Goal: Information Seeking & Learning: Learn about a topic

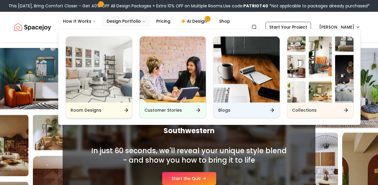
click at [116, 113] on div "Room Designs" at bounding box center [99, 110] width 66 height 15
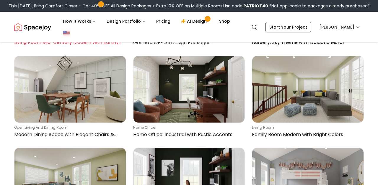
scroll to position [762, 0]
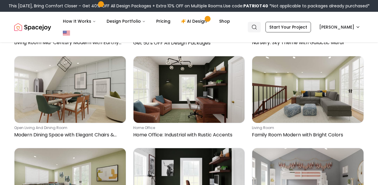
click at [257, 27] on icon "Global" at bounding box center [254, 27] width 6 height 6
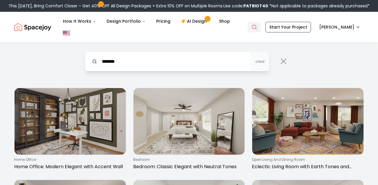
type input "*******"
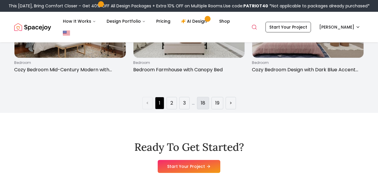
scroll to position [929, 0]
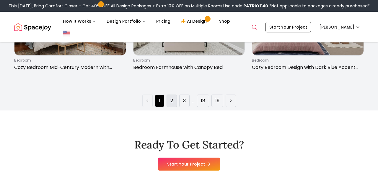
click at [174, 98] on li "2" at bounding box center [172, 101] width 10 height 12
click at [170, 100] on link "2" at bounding box center [171, 100] width 3 height 7
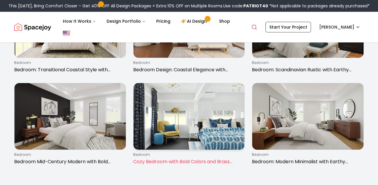
scroll to position [836, 0]
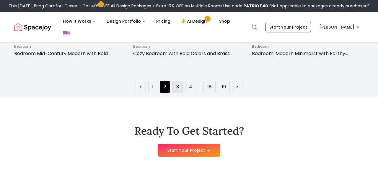
click at [177, 86] on link "3" at bounding box center [177, 87] width 3 height 7
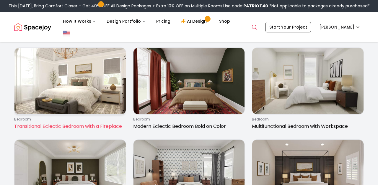
scroll to position [686, 0]
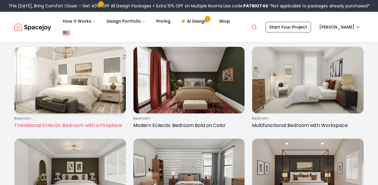
click at [100, 123] on p "Transitional Eclectic Bedroom with a Fireplace" at bounding box center [69, 125] width 110 height 7
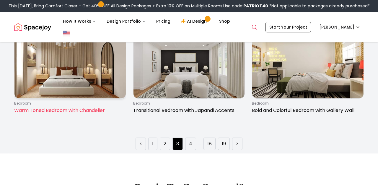
scroll to position [884, 0]
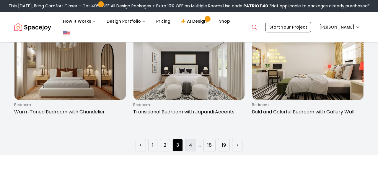
click at [189, 144] on link "4" at bounding box center [190, 145] width 3 height 7
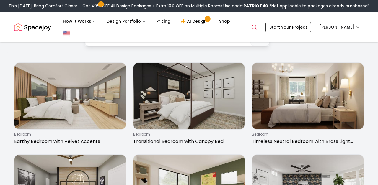
scroll to position [28, 0]
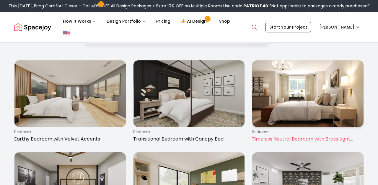
click at [273, 133] on p "bedroom" at bounding box center [307, 132] width 110 height 5
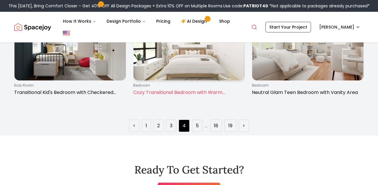
scroll to position [904, 0]
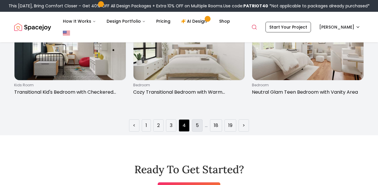
click at [199, 127] on li "5" at bounding box center [197, 126] width 11 height 12
click at [194, 127] on li "5" at bounding box center [197, 126] width 11 height 12
click at [194, 126] on li "5" at bounding box center [197, 126] width 11 height 12
click at [200, 119] on div "< 1 2 3 4 5 ... 18 19 >" at bounding box center [188, 123] width 359 height 17
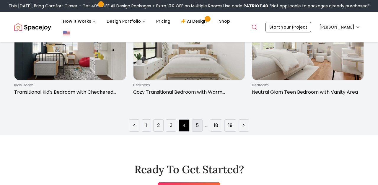
click at [198, 126] on link "5" at bounding box center [197, 125] width 3 height 7
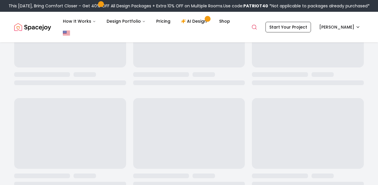
scroll to position [0, 0]
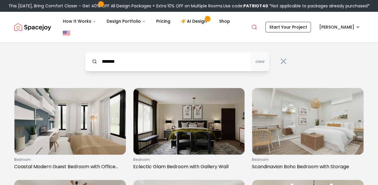
click at [198, 126] on img at bounding box center [188, 121] width 111 height 67
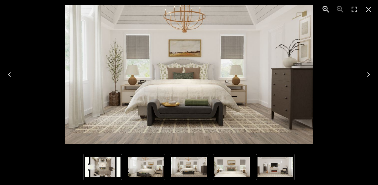
click at [140, 173] on img "1 of 5" at bounding box center [145, 167] width 35 height 20
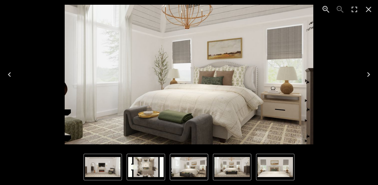
click at [368, 12] on icon "Close" at bounding box center [368, 9] width 9 height 9
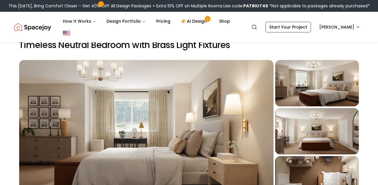
scroll to position [17, 0]
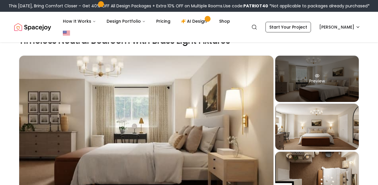
click at [343, 84] on div "Preview" at bounding box center [317, 79] width 84 height 46
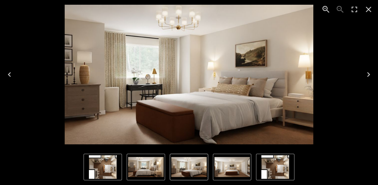
click at [371, 7] on icon "Close" at bounding box center [368, 9] width 9 height 9
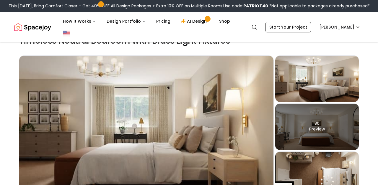
click at [327, 130] on div "Preview" at bounding box center [317, 127] width 84 height 46
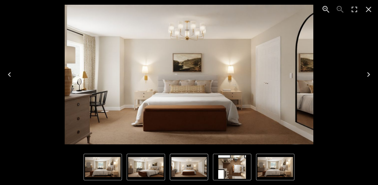
click at [367, 9] on icon "Close" at bounding box center [368, 9] width 9 height 9
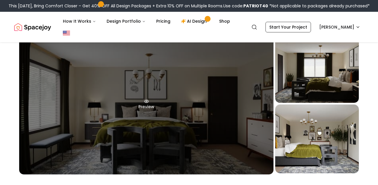
scroll to position [43, 0]
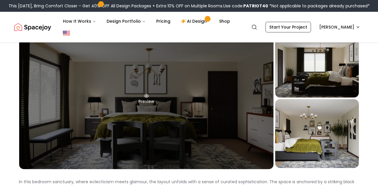
click at [231, 144] on div "Preview" at bounding box center [146, 99] width 254 height 140
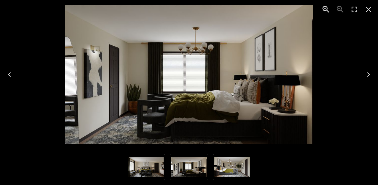
click at [367, 5] on icon "Close" at bounding box center [368, 9] width 9 height 9
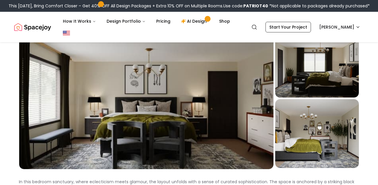
click at [38, 27] on img "Spacejoy" at bounding box center [32, 27] width 37 height 12
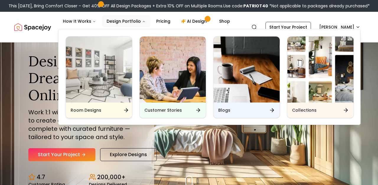
click at [77, 114] on div "Room Designs" at bounding box center [99, 110] width 66 height 15
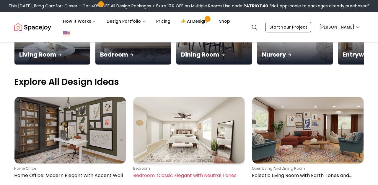
scroll to position [156, 0]
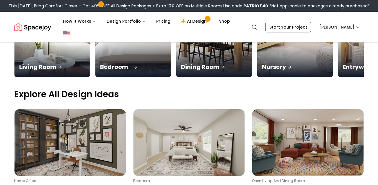
click at [125, 71] on div "Bedroom" at bounding box center [133, 60] width 76 height 33
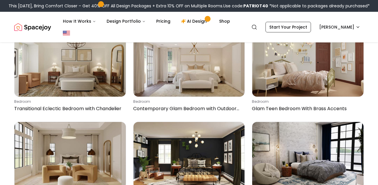
scroll to position [2652, 0]
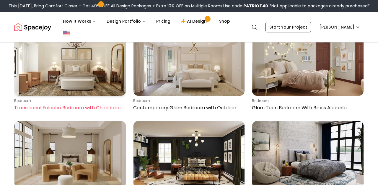
click at [97, 99] on div "bedroom Transitional Eclectic Bedroom with Chandelier" at bounding box center [69, 105] width 110 height 13
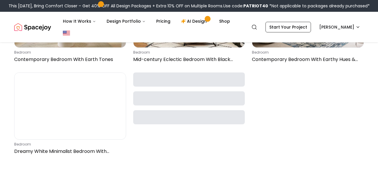
scroll to position [2763, 0]
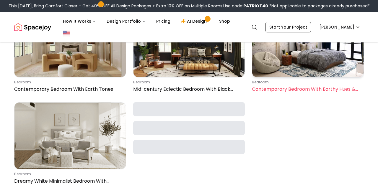
click at [270, 86] on p "Contemporary Bedroom With Earthy Hues & Pops Of Color" at bounding box center [307, 89] width 110 height 7
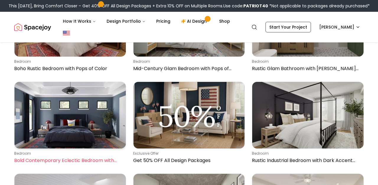
scroll to position [4105, 0]
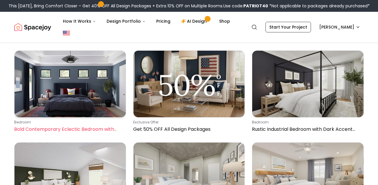
click at [65, 120] on div "bedroom Bold Contemporary Eclectic Bedroom with Blue Walls" at bounding box center [69, 126] width 110 height 13
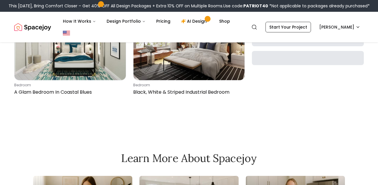
scroll to position [6819, 0]
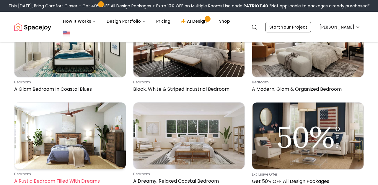
click at [83, 157] on img at bounding box center [69, 136] width 111 height 67
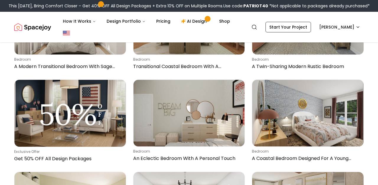
scroll to position [7400, 0]
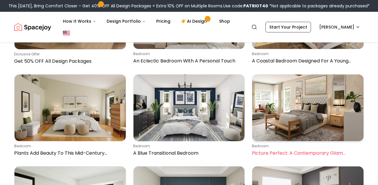
click at [276, 144] on div "bedroom Picture Perfect: A Contemporary Glam Bedroom" at bounding box center [307, 150] width 110 height 13
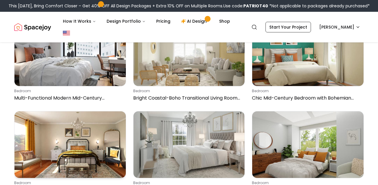
scroll to position [0, 0]
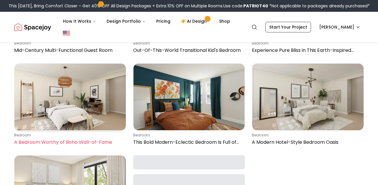
click at [89, 140] on link "bedroom A Bedroom Worthy of Boho Wall-of-Fame" at bounding box center [70, 105] width 112 height 85
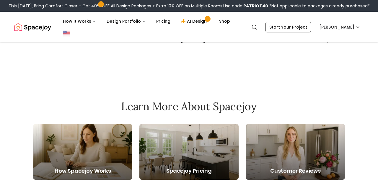
scroll to position [16179, 0]
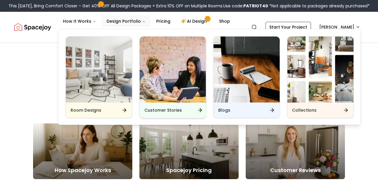
click at [185, 101] on img "Main" at bounding box center [173, 70] width 66 height 66
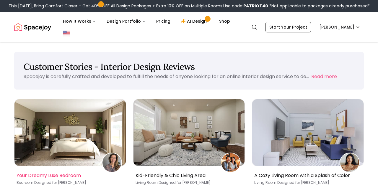
click at [50, 156] on img at bounding box center [69, 133] width 111 height 67
click at [59, 171] on div "Your Dreamy Luxe Bedroom Bedroom Designed for Charlene Simmons" at bounding box center [70, 179] width 112 height 24
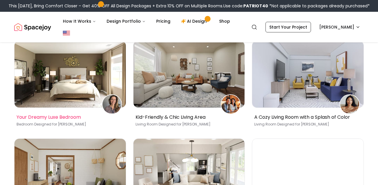
scroll to position [61, 0]
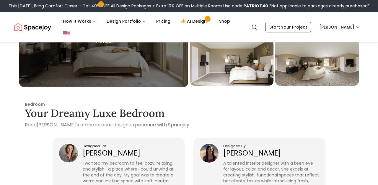
click at [61, 87] on div "Preview" at bounding box center [103, 39] width 169 height 96
click at [96, 70] on div "Preview" at bounding box center [103, 39] width 169 height 96
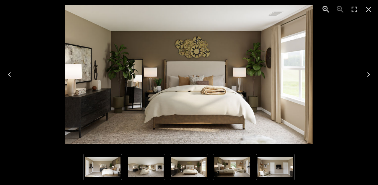
click at [366, 9] on icon "Close" at bounding box center [368, 9] width 9 height 9
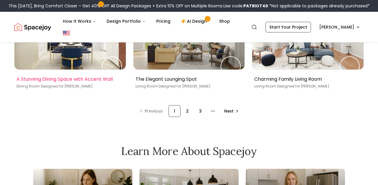
scroll to position [404, 0]
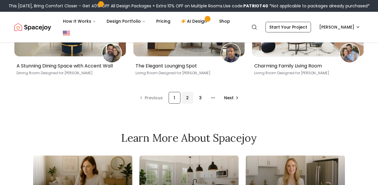
click at [186, 104] on div "2" at bounding box center [188, 98] width 12 height 12
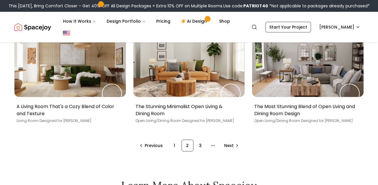
scroll to position [366, 0]
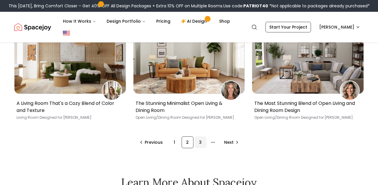
click at [202, 145] on div "3" at bounding box center [201, 143] width 12 height 12
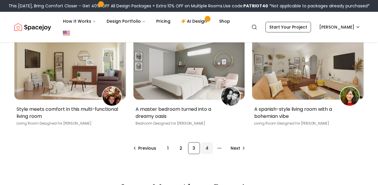
click at [206, 151] on div "4" at bounding box center [207, 149] width 12 height 12
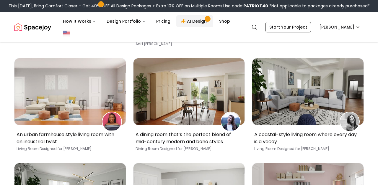
scroll to position [260, 0]
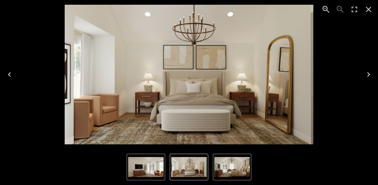
scroll to position [40, 0]
click at [371, 7] on icon "Close" at bounding box center [369, 10] width 6 height 6
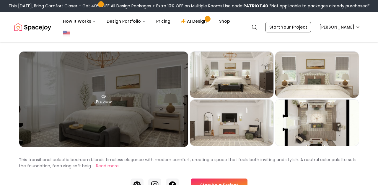
scroll to position [17, 0]
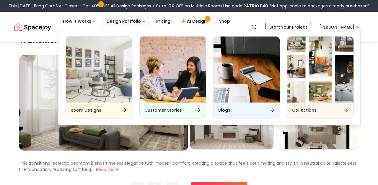
click at [163, 123] on div "Room Designs Customer Stories Blogs Collections" at bounding box center [209, 77] width 302 height 96
click at [158, 113] on h6 "Customer Stories" at bounding box center [162, 110] width 37 height 6
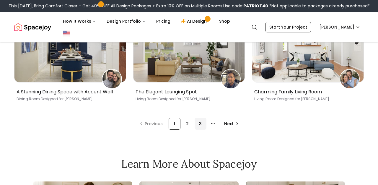
click at [201, 130] on div "3" at bounding box center [201, 124] width 12 height 12
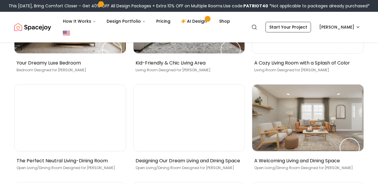
scroll to position [99, 0]
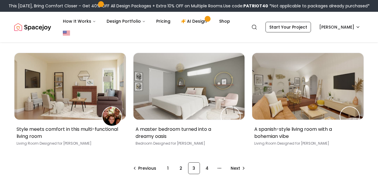
scroll to position [363, 0]
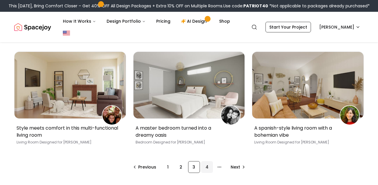
click at [207, 166] on div "4" at bounding box center [207, 168] width 12 height 12
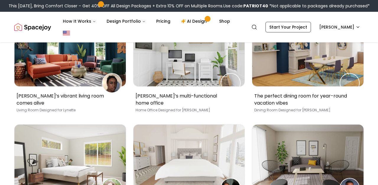
scroll to position [79, 0]
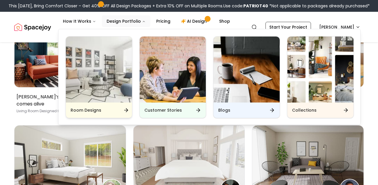
click at [114, 113] on div "Room Designs" at bounding box center [99, 110] width 66 height 15
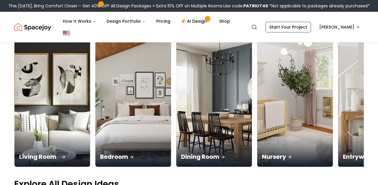
scroll to position [66, 0]
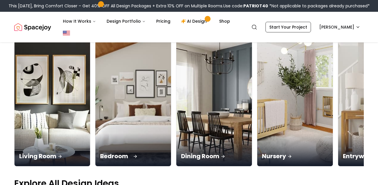
click at [124, 148] on div "Bedroom" at bounding box center [133, 149] width 76 height 33
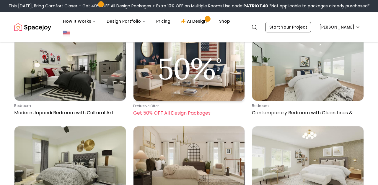
scroll to position [1726, 0]
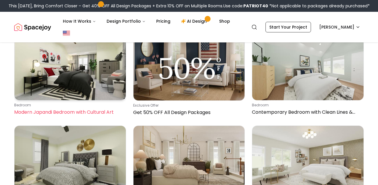
click at [61, 103] on p "bedroom" at bounding box center [69, 105] width 110 height 5
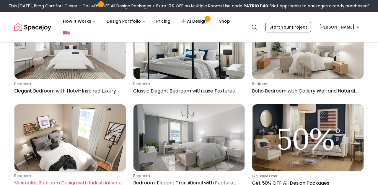
scroll to position [2132, 0]
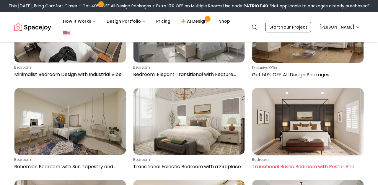
click at [289, 150] on link "bedroom Transitional Rustic Bedroom with Poster Bed" at bounding box center [308, 130] width 112 height 85
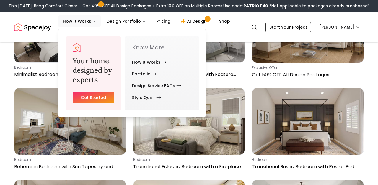
click at [144, 98] on link "Style Quiz" at bounding box center [145, 98] width 27 height 12
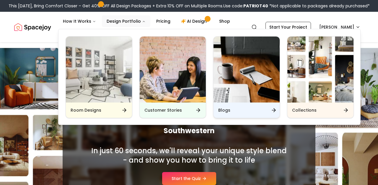
click at [220, 111] on h6 "Blogs" at bounding box center [224, 110] width 12 height 6
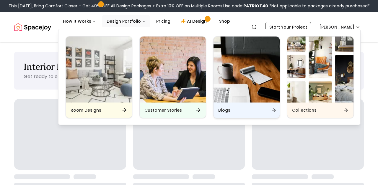
click at [220, 111] on h6 "Blogs" at bounding box center [224, 110] width 12 height 6
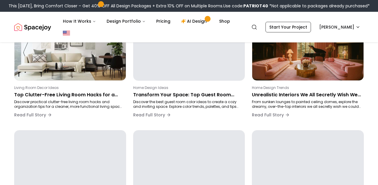
scroll to position [128, 0]
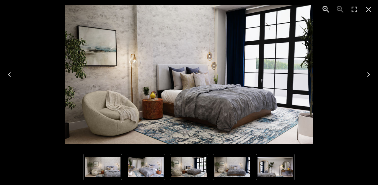
click at [142, 170] on img "5 of 5" at bounding box center [145, 167] width 35 height 20
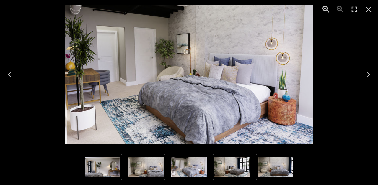
click at [171, 172] on img "5 of 5" at bounding box center [188, 167] width 35 height 20
click at [175, 171] on img "5 of 5" at bounding box center [188, 167] width 35 height 20
click at [194, 172] on img "5 of 5" at bounding box center [188, 167] width 35 height 20
click at [230, 170] on img "1 of 5" at bounding box center [231, 167] width 35 height 20
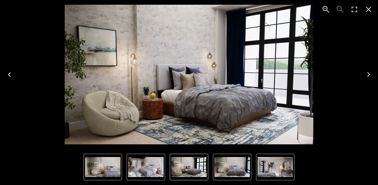
click at [267, 174] on img "3 of 5" at bounding box center [274, 167] width 35 height 20
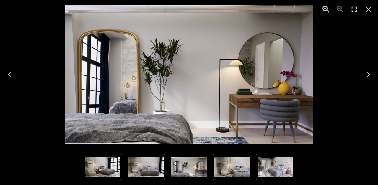
click at [367, 5] on icon "Close" at bounding box center [368, 9] width 9 height 9
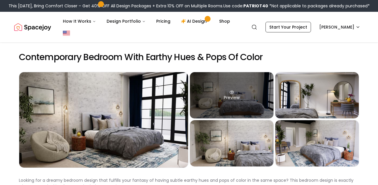
click at [231, 87] on div "Preview" at bounding box center [232, 95] width 84 height 46
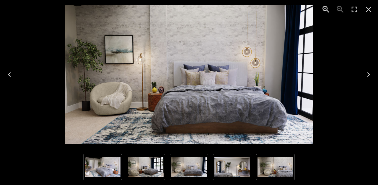
click at [179, 167] on img "2 of 5" at bounding box center [188, 167] width 35 height 20
click at [148, 174] on img "1 of 5" at bounding box center [145, 167] width 35 height 20
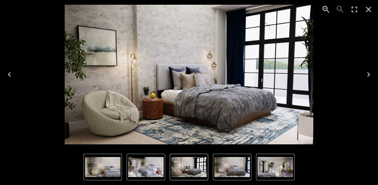
click at [213, 169] on button "2 of 5" at bounding box center [232, 167] width 38 height 27
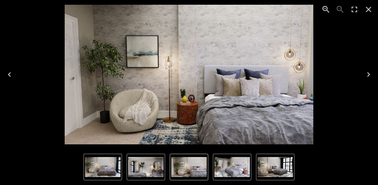
click at [369, 10] on icon "Close" at bounding box center [369, 10] width 6 height 6
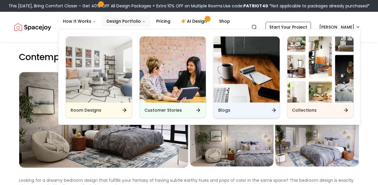
click at [226, 104] on div "Blogs" at bounding box center [246, 110] width 66 height 15
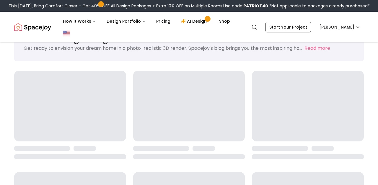
scroll to position [29, 0]
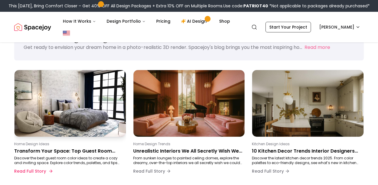
click at [87, 153] on p "Transform Your Space: Top Guest Room Color Ideas for 2025" at bounding box center [69, 151] width 110 height 7
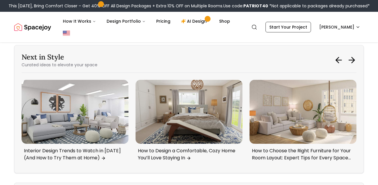
scroll to position [1421, 0]
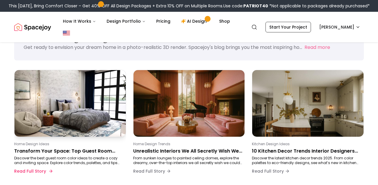
scroll to position [81, 0]
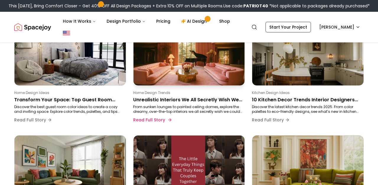
click at [191, 95] on div "Home Design Trends Unrealistic Interiors We All Secretly Wish We Had at Home Fr…" at bounding box center [188, 108] width 110 height 35
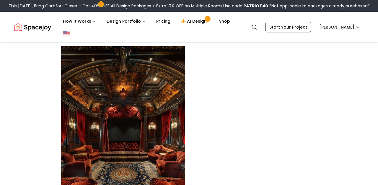
scroll to position [1097, 0]
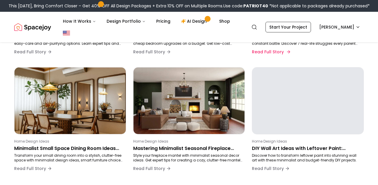
scroll to position [382, 0]
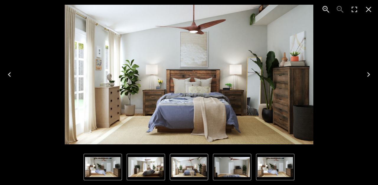
click at [190, 104] on img "1 of 4" at bounding box center [189, 75] width 249 height 140
click at [366, 9] on icon "Close" at bounding box center [368, 9] width 9 height 9
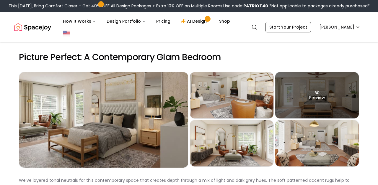
click at [328, 111] on div "Preview" at bounding box center [317, 95] width 84 height 46
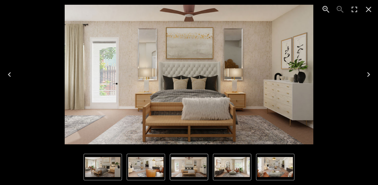
click at [102, 164] on img "1 of 5" at bounding box center [102, 167] width 35 height 20
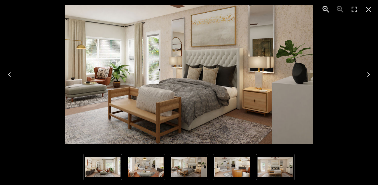
click at [367, 11] on icon "Close" at bounding box center [369, 10] width 6 height 6
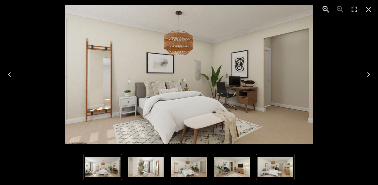
click at [367, 9] on icon "Close" at bounding box center [368, 9] width 9 height 9
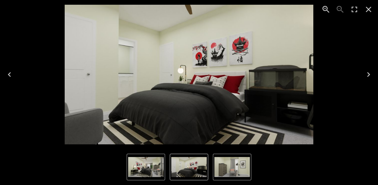
click at [371, 6] on icon "Close" at bounding box center [368, 9] width 9 height 9
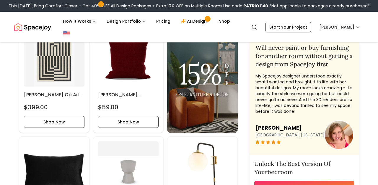
scroll to position [565, 0]
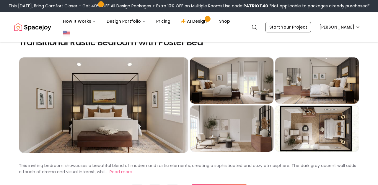
scroll to position [16, 0]
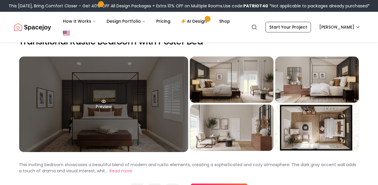
click at [164, 120] on div "Preview" at bounding box center [103, 105] width 169 height 96
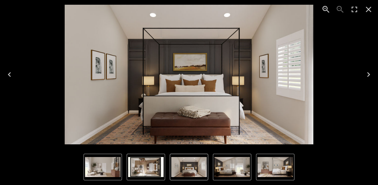
click at [366, 12] on icon "Close" at bounding box center [368, 9] width 9 height 9
